Goal: Obtain resource: Obtain resource

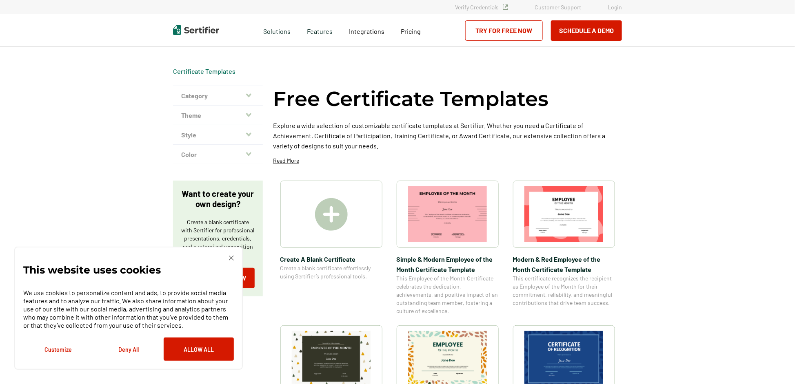
click at [123, 354] on button "Deny All" at bounding box center [128, 349] width 70 height 23
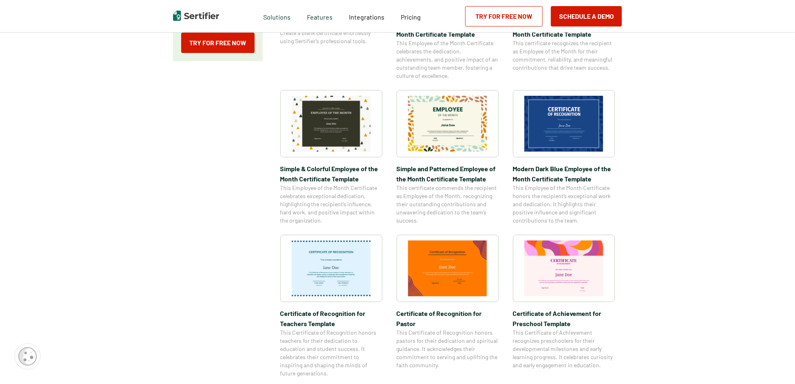
scroll to position [204, 0]
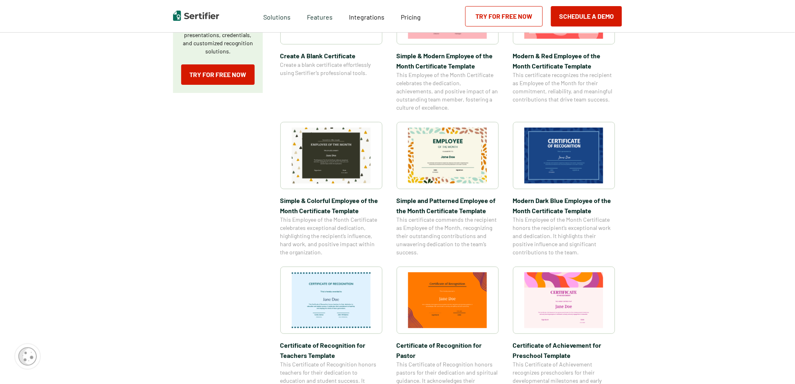
click at [442, 155] on img at bounding box center [447, 156] width 79 height 56
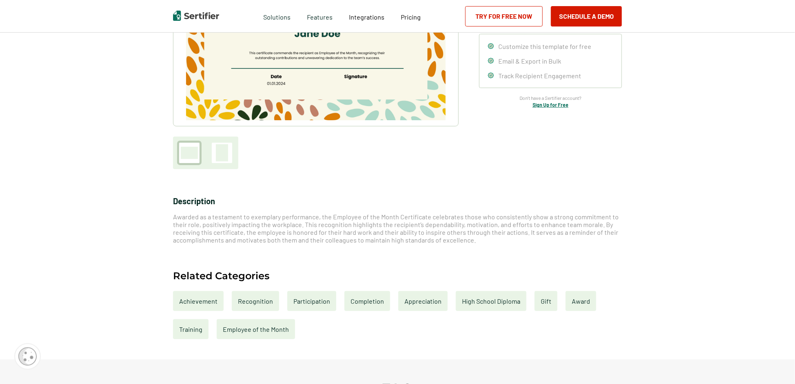
scroll to position [163, 0]
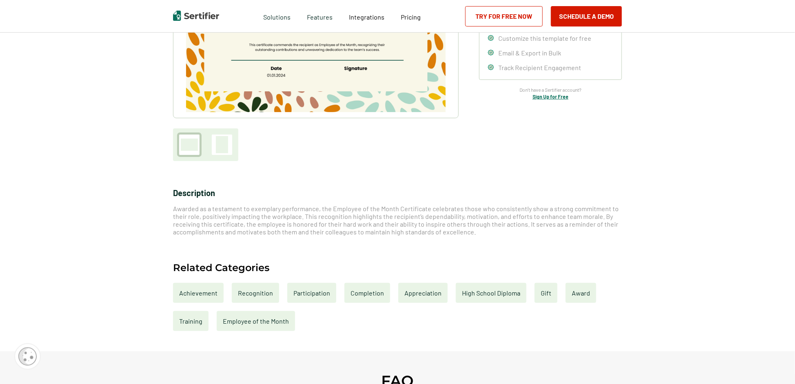
click at [265, 327] on div "Employee of the Month" at bounding box center [256, 321] width 78 height 20
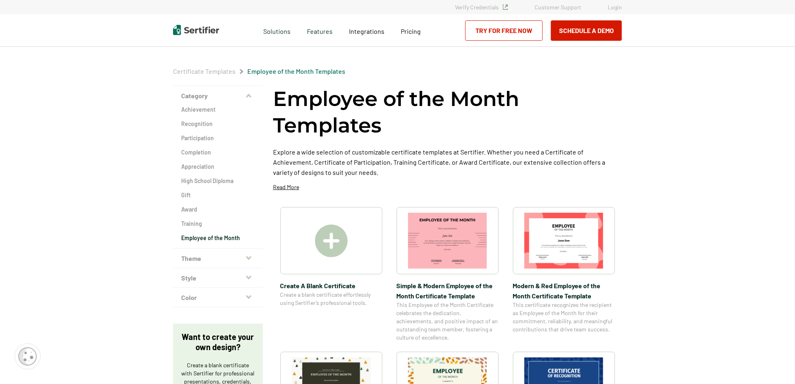
scroll to position [41, 0]
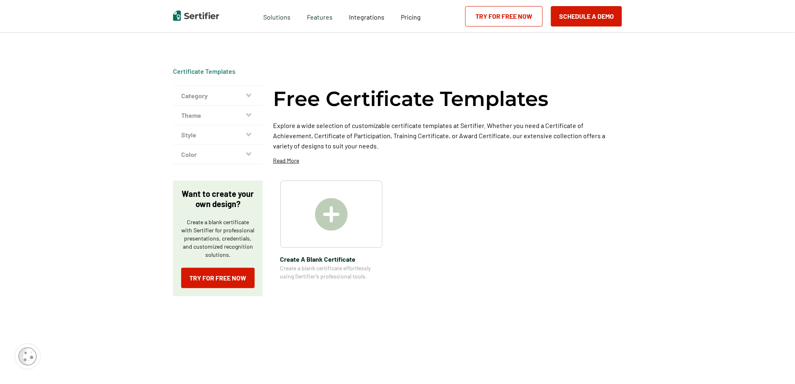
scroll to position [204, 0]
